Goal: Task Accomplishment & Management: Use online tool/utility

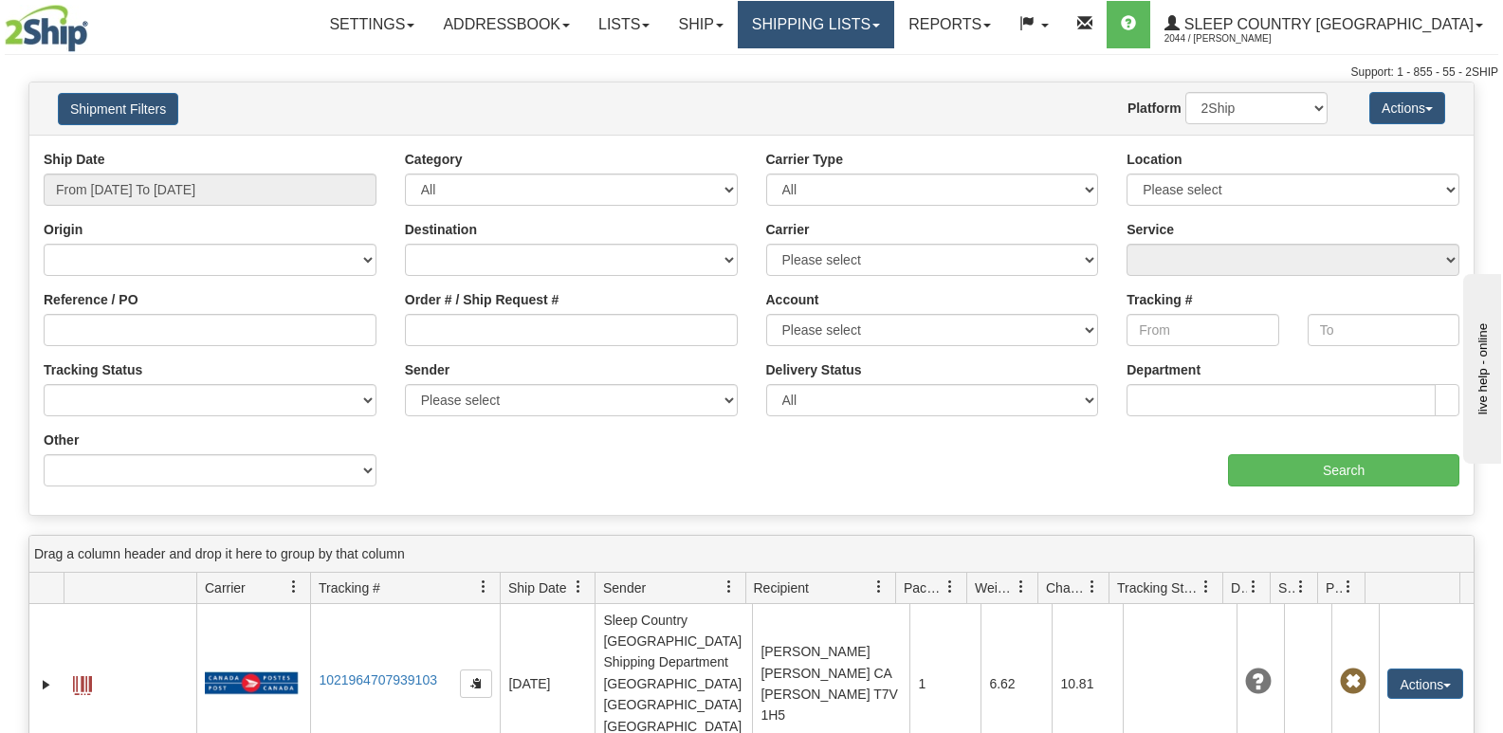
click at [874, 16] on link "Shipping lists" at bounding box center [816, 24] width 156 height 47
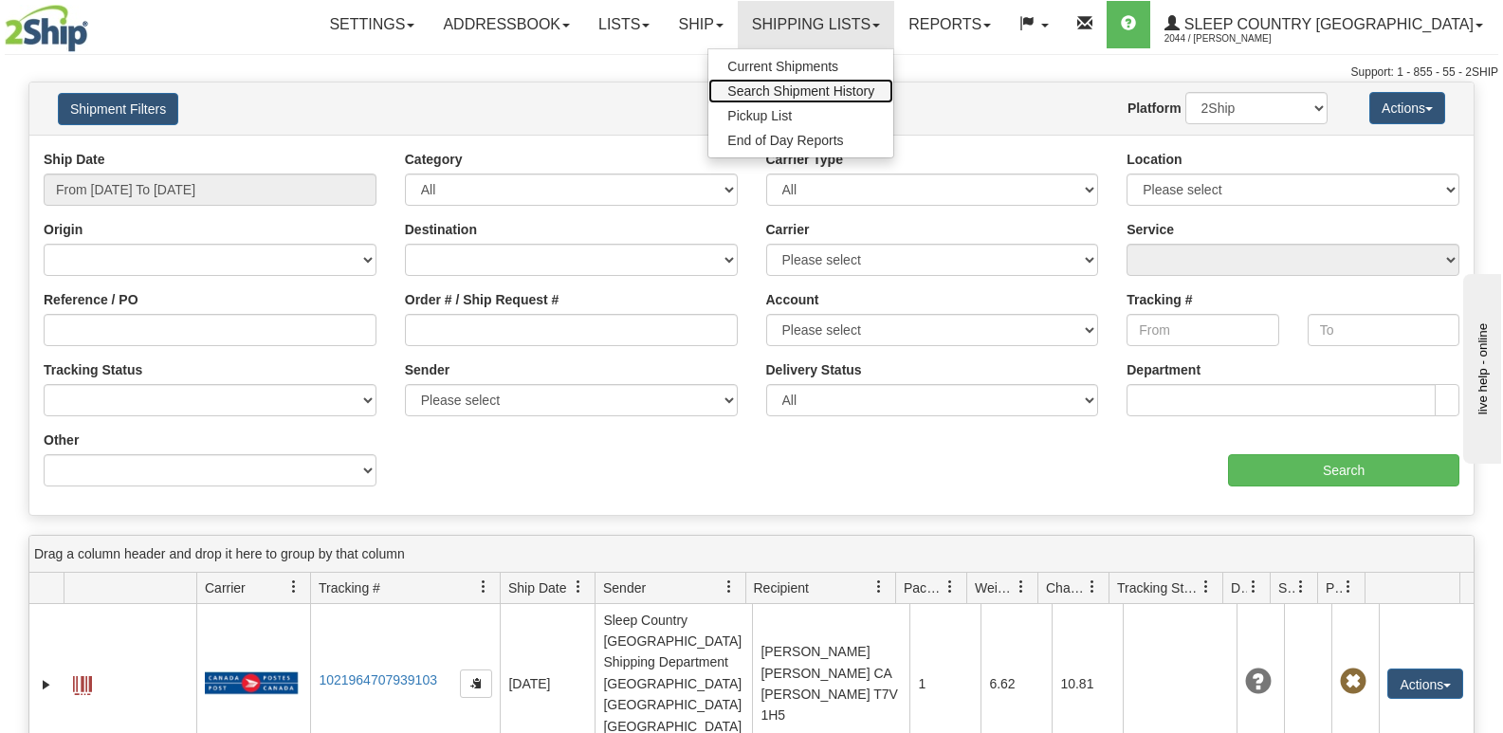
click at [864, 89] on span "Search Shipment History" at bounding box center [800, 90] width 147 height 15
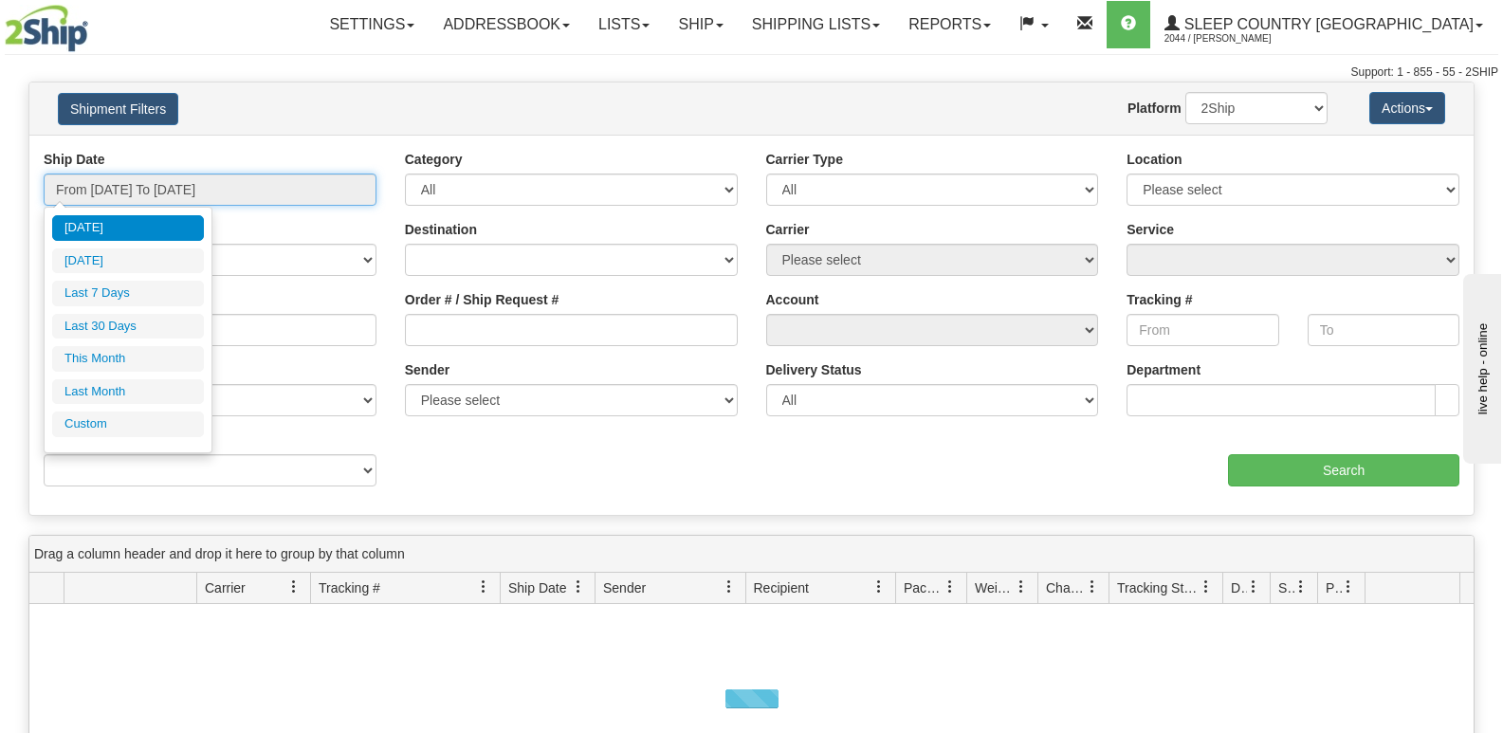
click at [192, 188] on input "From 08/18/2025 To 08/19/2025" at bounding box center [210, 190] width 333 height 32
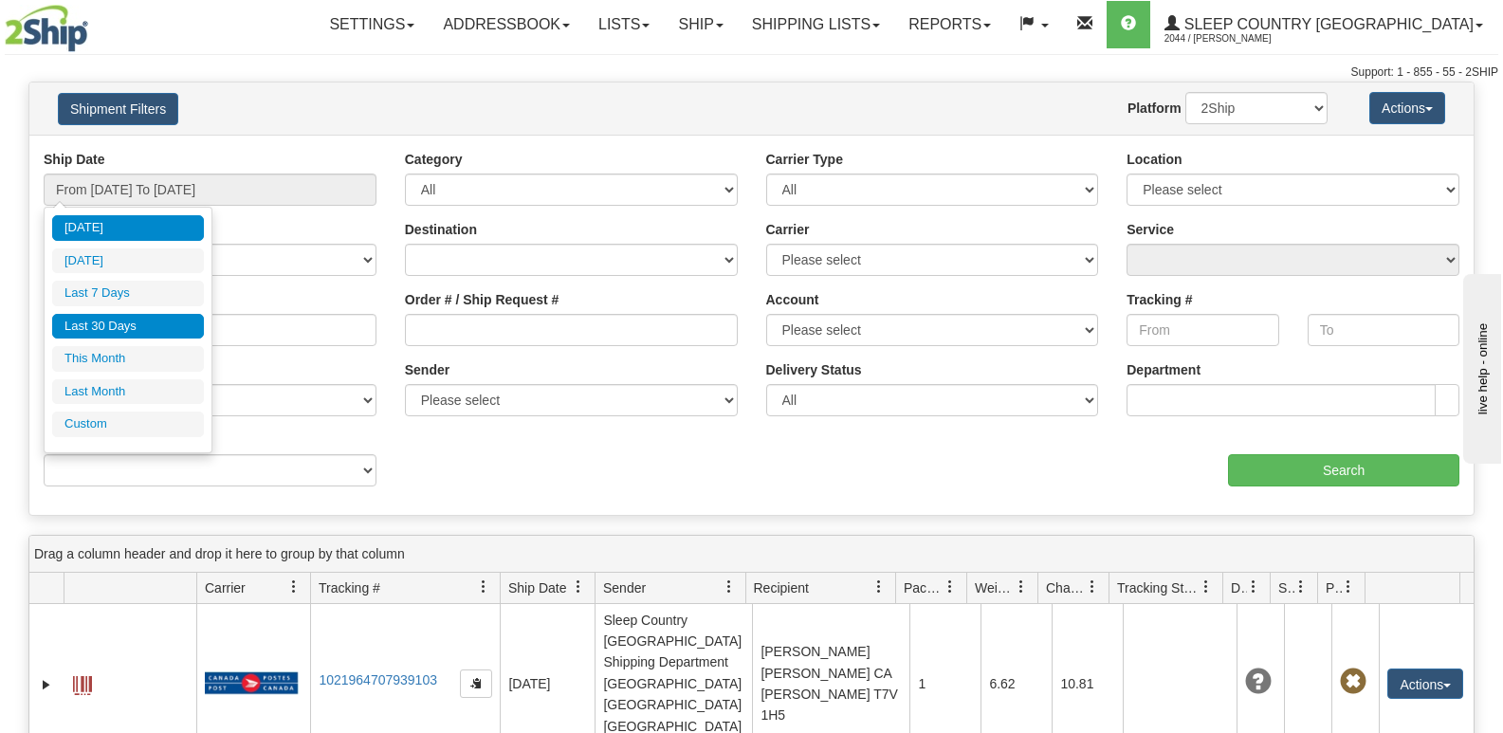
click at [146, 323] on li "Last 30 Days" at bounding box center [128, 327] width 152 height 26
type input "From 07/21/2025 To 08/19/2025"
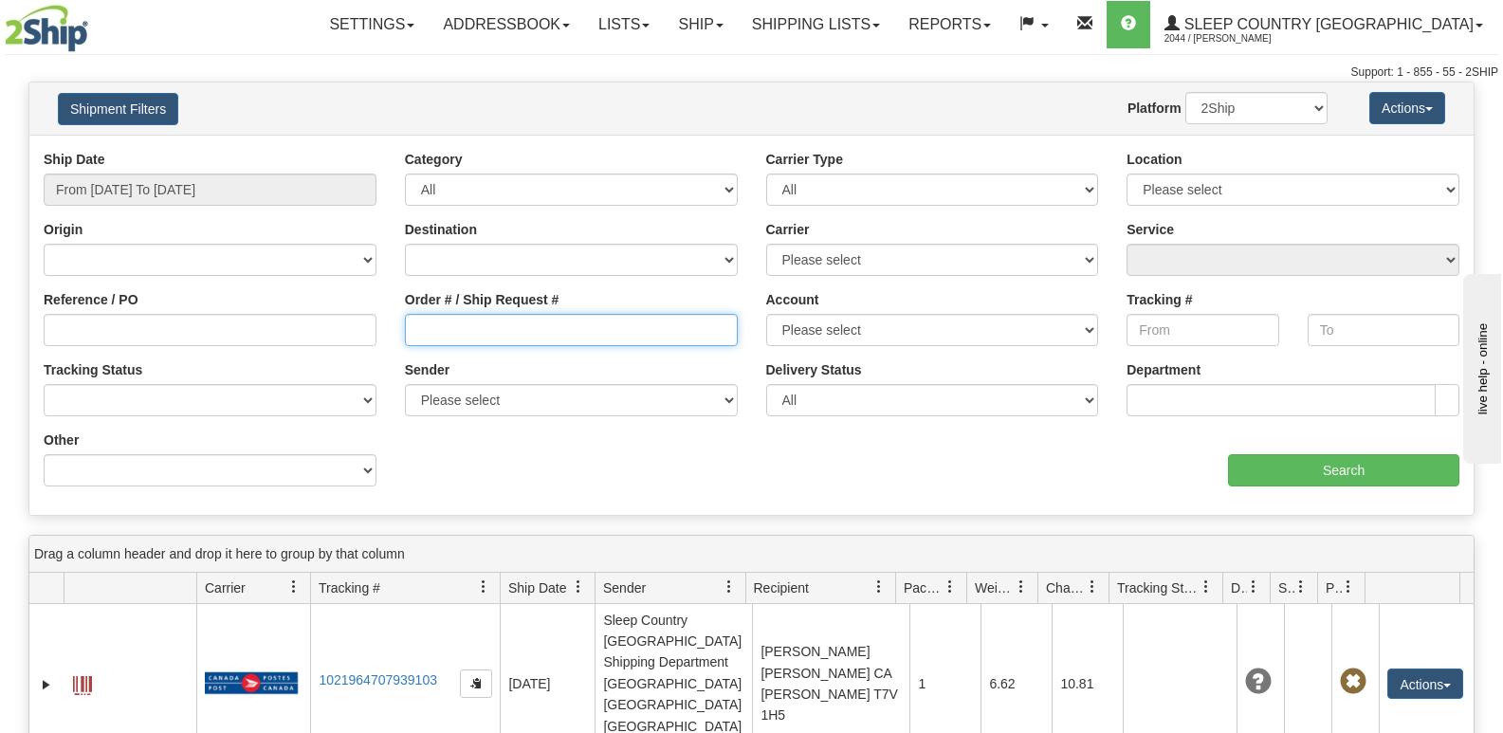
click at [494, 339] on input "Order # / Ship Request #" at bounding box center [571, 330] width 333 height 32
paste input "9000H983868"
type input "9000H983868"
click at [643, 320] on input "9000H983868" at bounding box center [571, 330] width 333 height 32
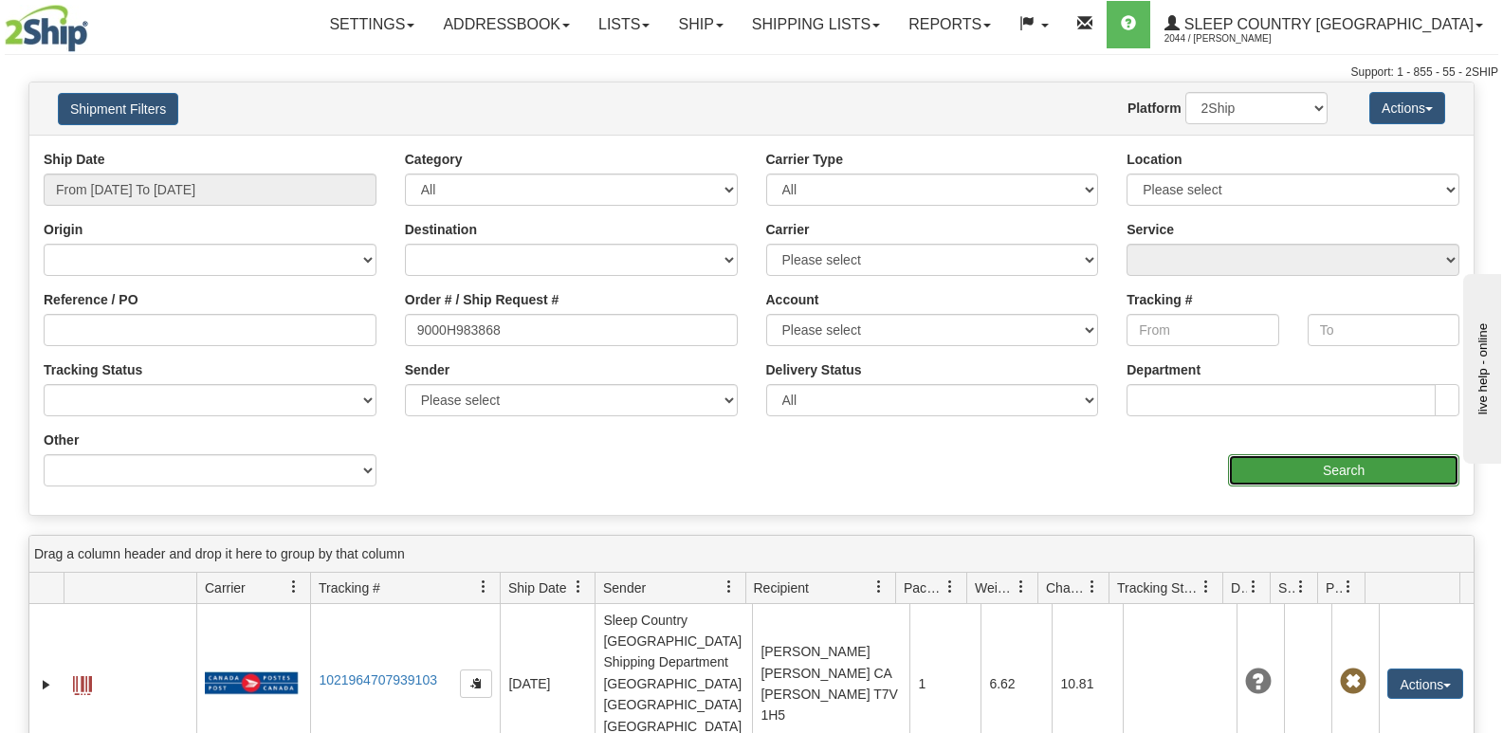
click at [1345, 474] on input "Search" at bounding box center [1343, 470] width 231 height 32
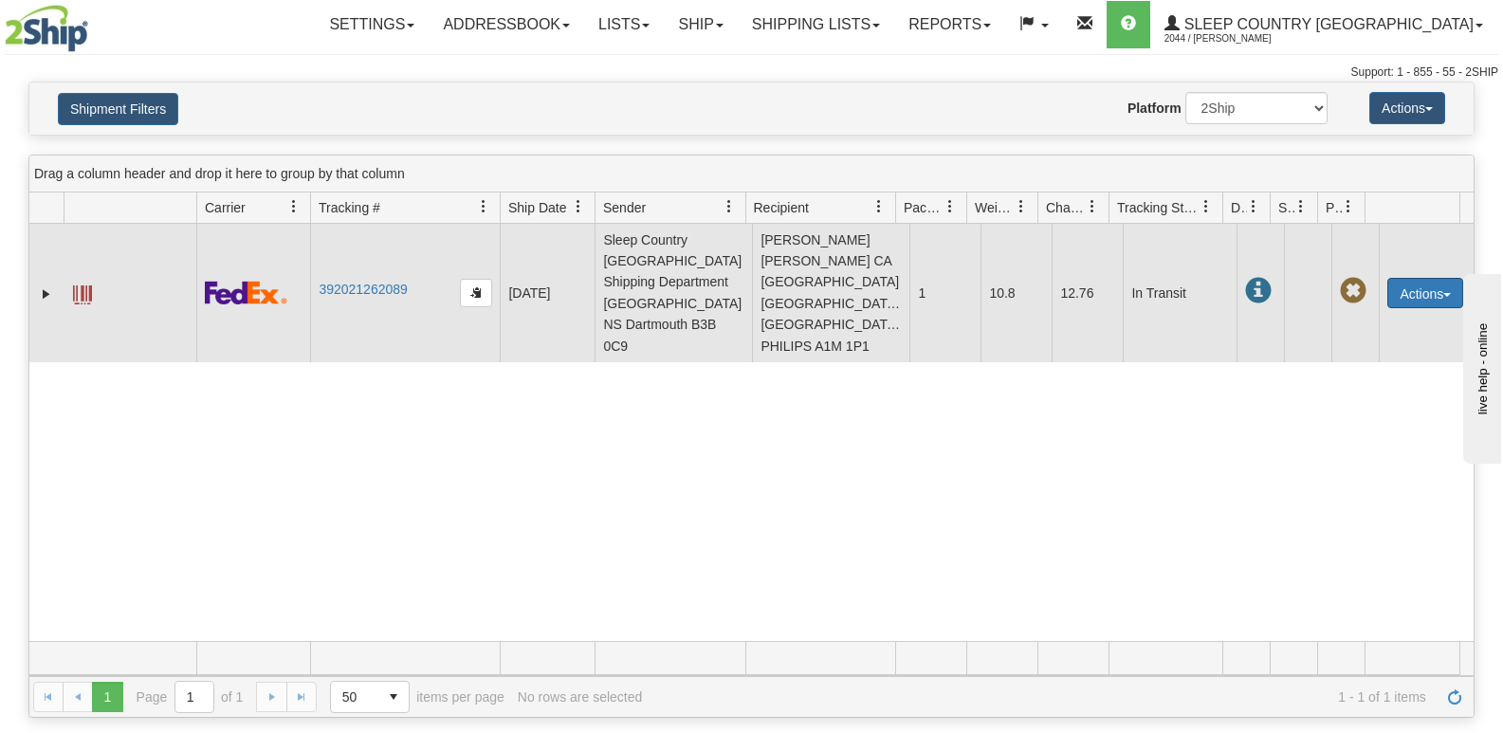
click at [1408, 278] on button "Actions" at bounding box center [1425, 293] width 76 height 30
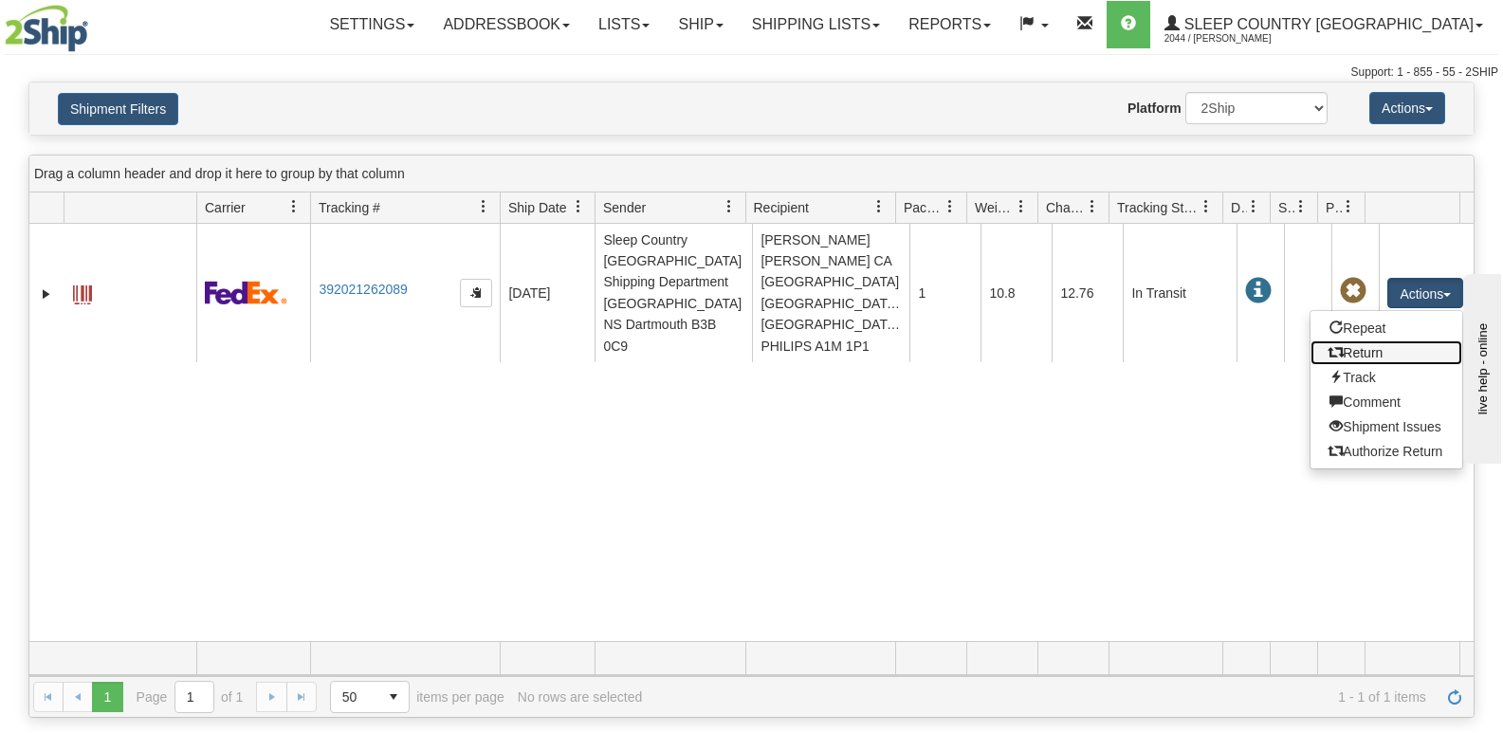
click at [1363, 340] on link "Return" at bounding box center [1386, 352] width 152 height 25
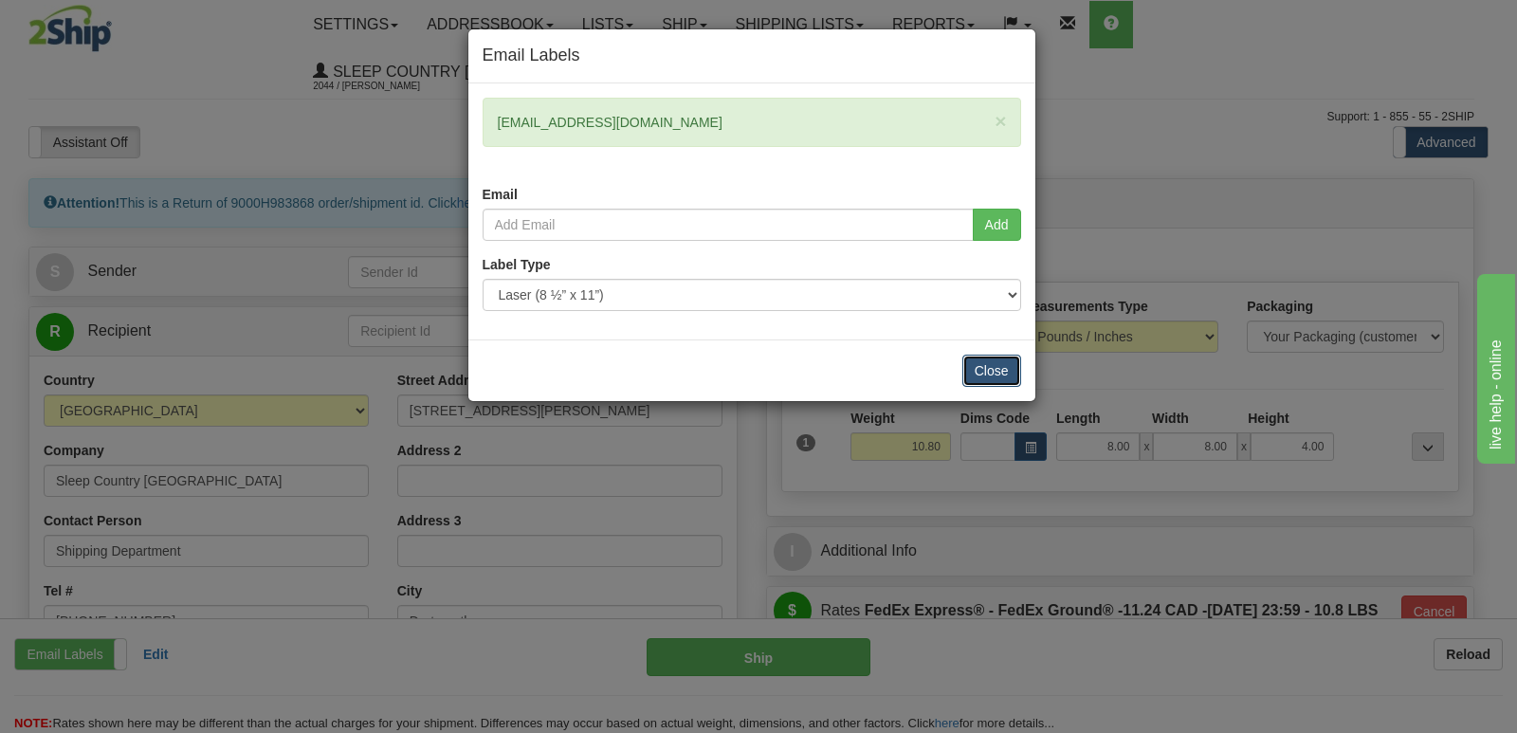
click at [989, 372] on button "Close" at bounding box center [991, 371] width 59 height 32
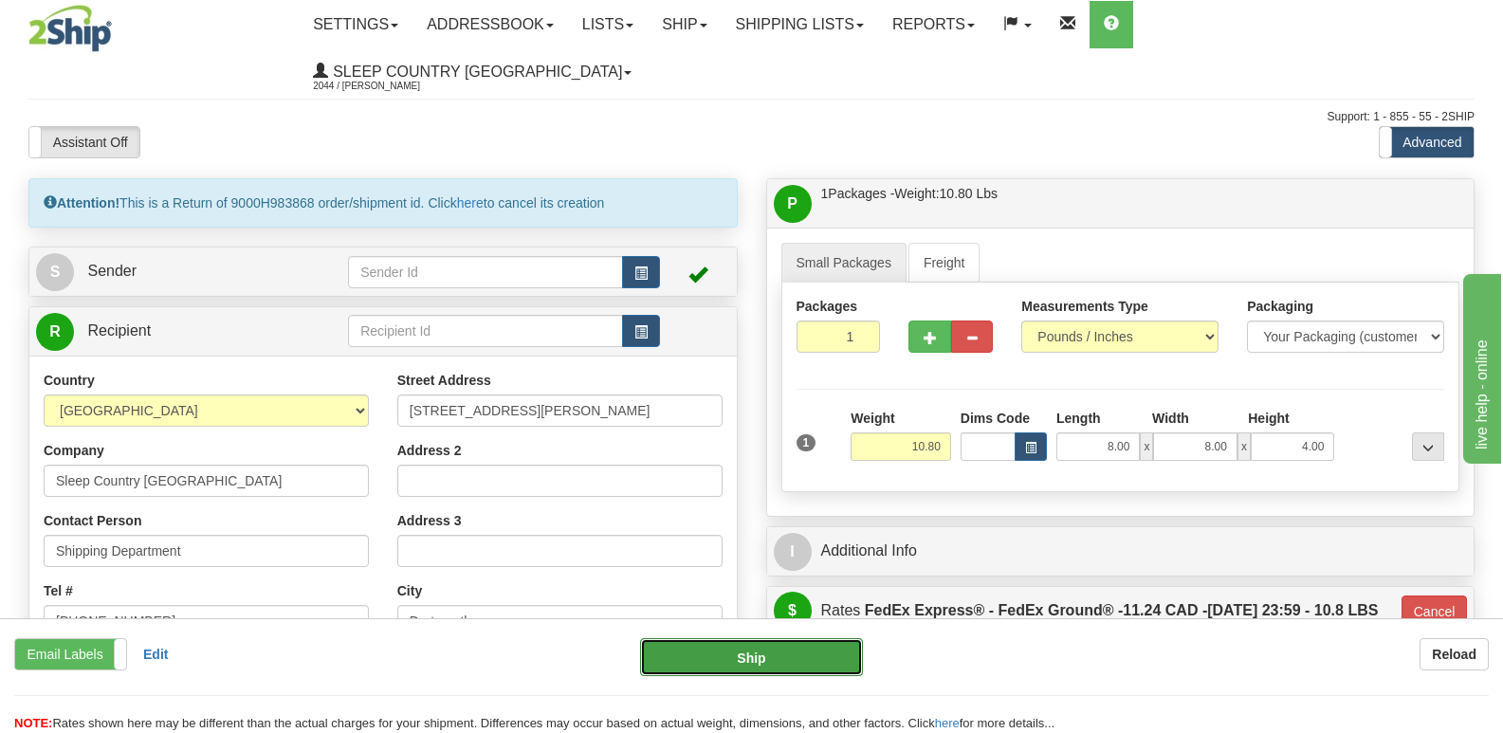
click at [814, 652] on button "Ship" at bounding box center [751, 657] width 222 height 38
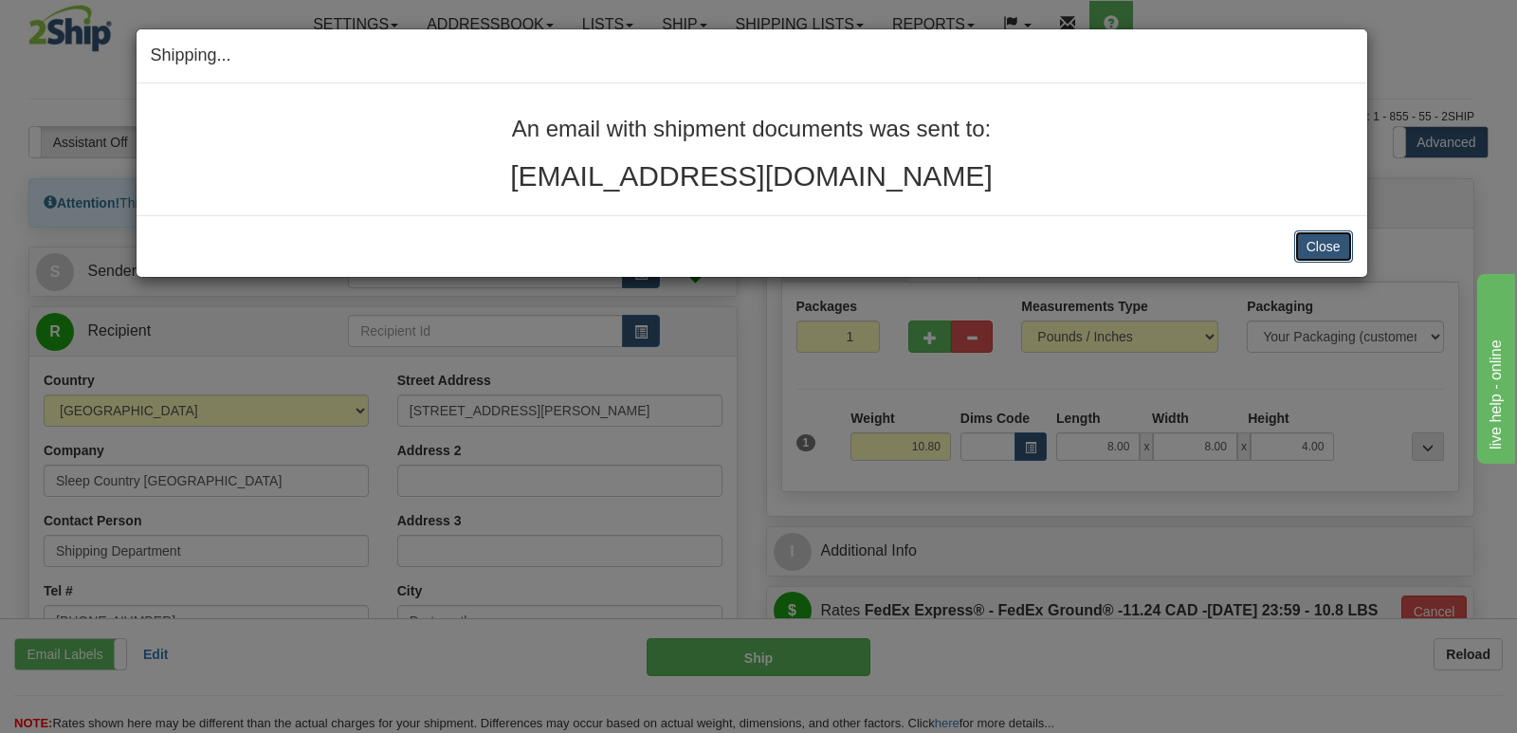
click at [1314, 243] on button "Close" at bounding box center [1323, 246] width 59 height 32
